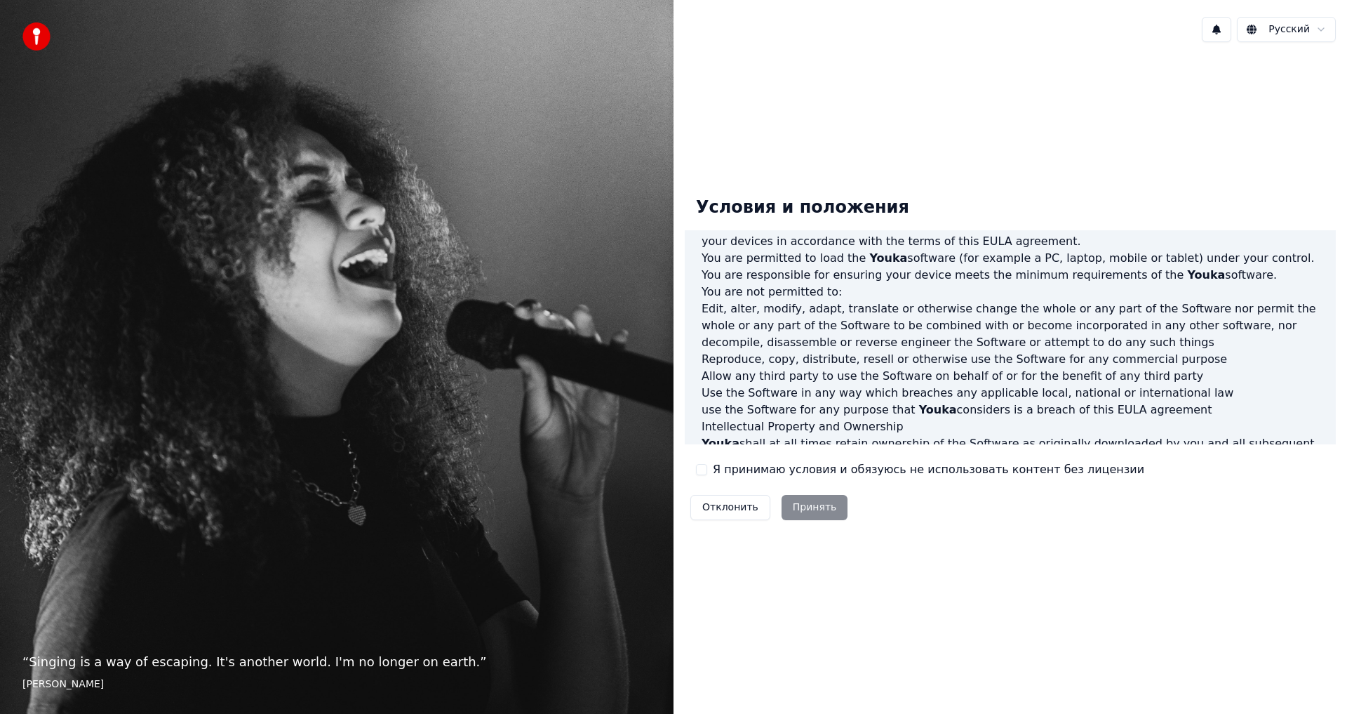
scroll to position [561, 0]
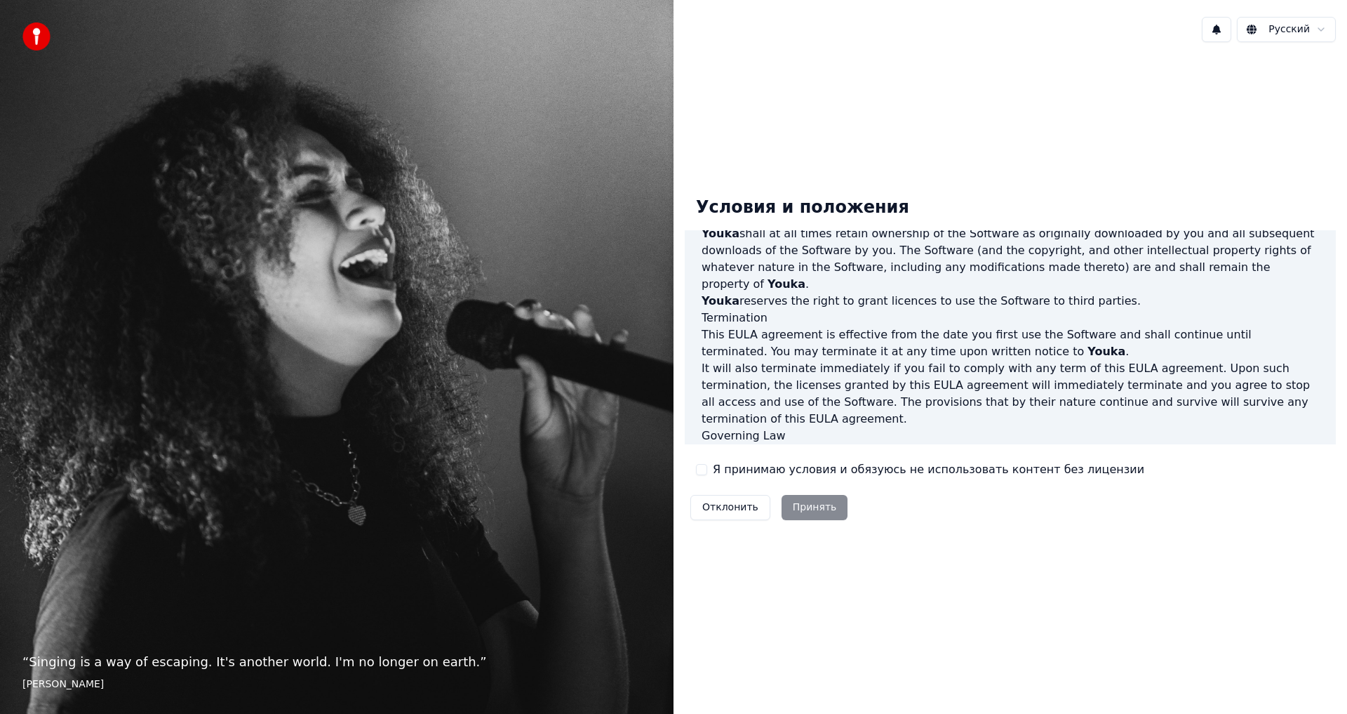
click at [816, 511] on div "Отклонить Принять" at bounding box center [769, 507] width 168 height 36
drag, startPoint x: 740, startPoint y: 460, endPoint x: 704, endPoint y: 467, distance: 36.3
click at [732, 464] on div "Условия и положения End-User License Agreement ([PERSON_NAME]) of Youka This En…" at bounding box center [1010, 355] width 651 height 340
click at [702, 469] on button "Я принимаю условия и обязуюсь не использовать контент без лицензии" at bounding box center [701, 469] width 11 height 11
click at [796, 502] on button "Принять" at bounding box center [815, 507] width 67 height 25
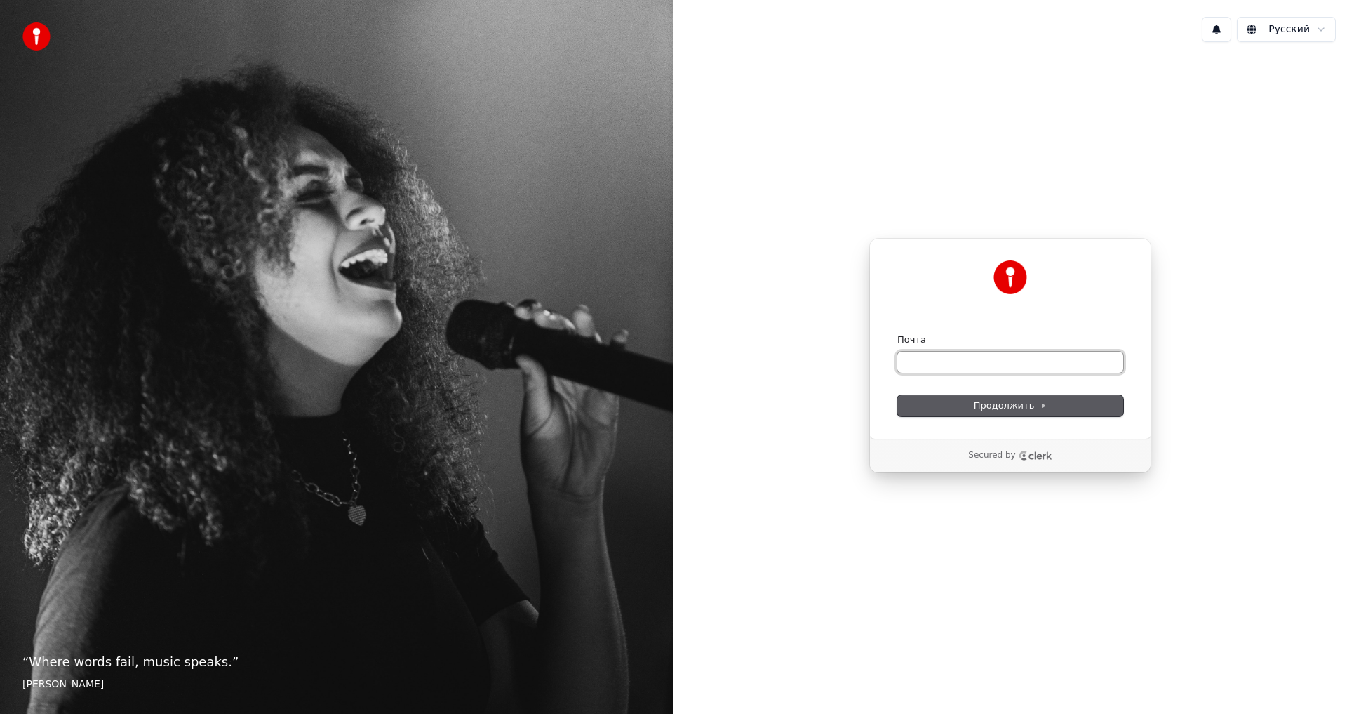
drag, startPoint x: 954, startPoint y: 359, endPoint x: 968, endPoint y: 396, distance: 39.1
click at [956, 359] on input "Почта" at bounding box center [1010, 362] width 226 height 21
